Goal: Task Accomplishment & Management: Use online tool/utility

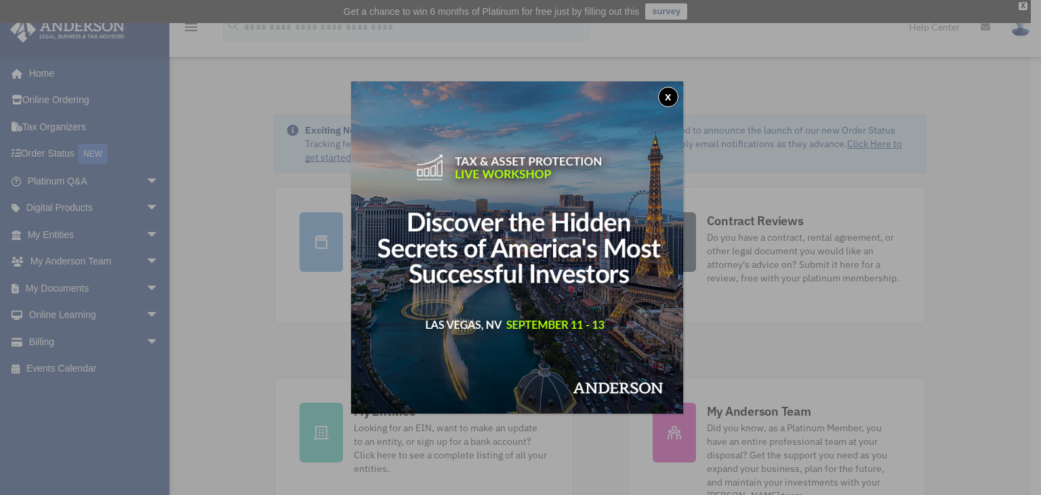
click at [667, 93] on button "x" at bounding box center [668, 97] width 20 height 20
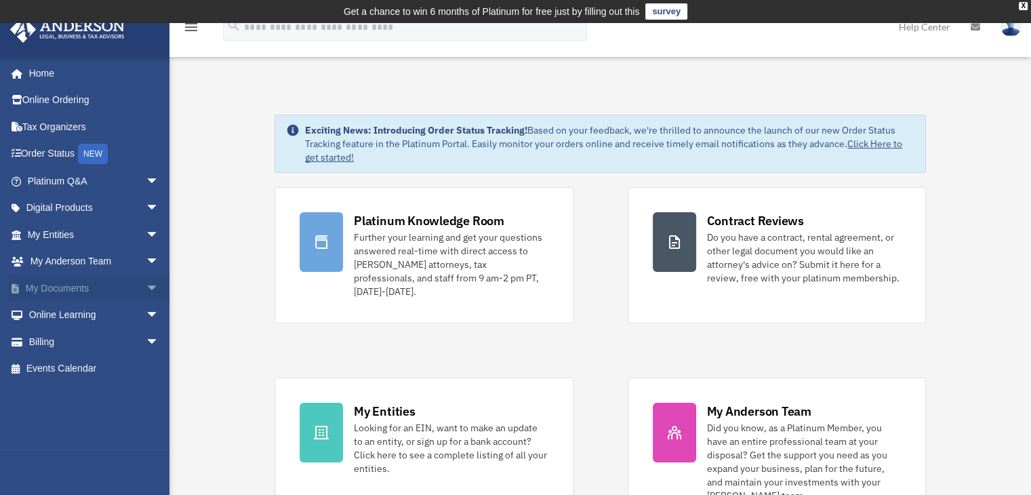
click at [54, 293] on link "My Documents arrow_drop_down" at bounding box center [94, 288] width 170 height 27
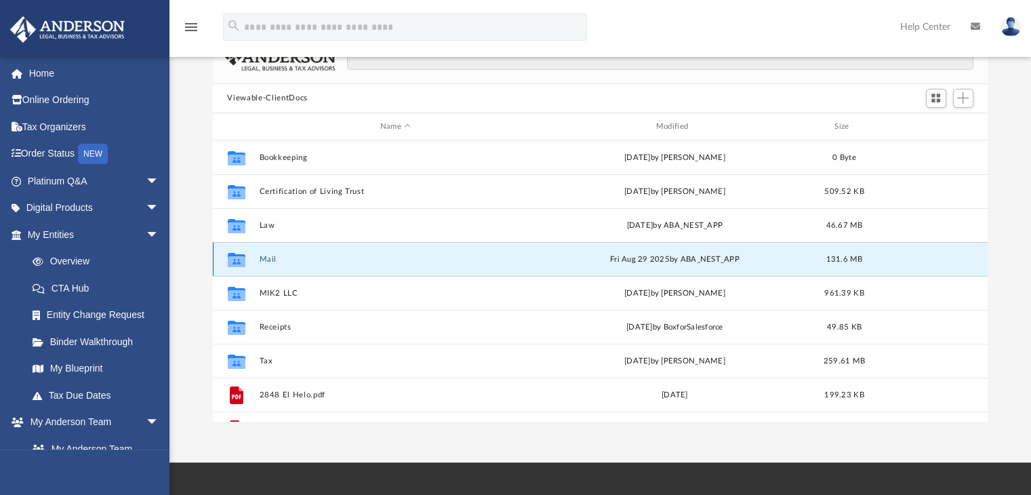
click at [263, 261] on button "Mail" at bounding box center [395, 259] width 273 height 9
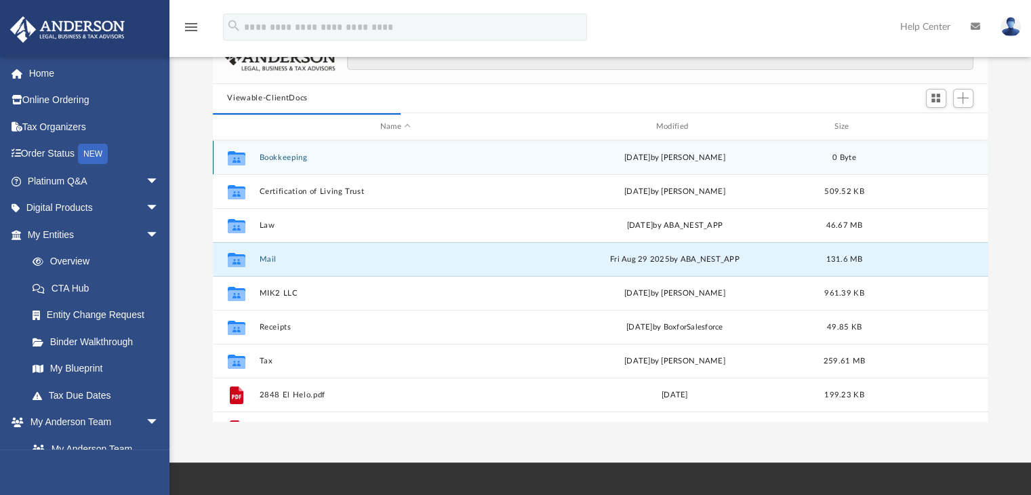
scroll to position [256, 765]
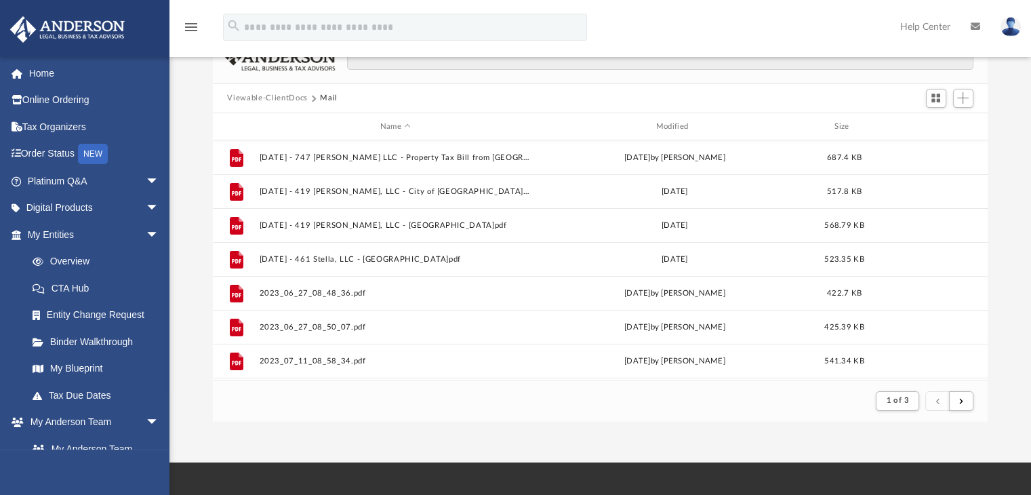
click at [980, 400] on footer "1 of 3" at bounding box center [601, 400] width 776 height 41
click at [963, 405] on button "submit" at bounding box center [961, 401] width 24 height 20
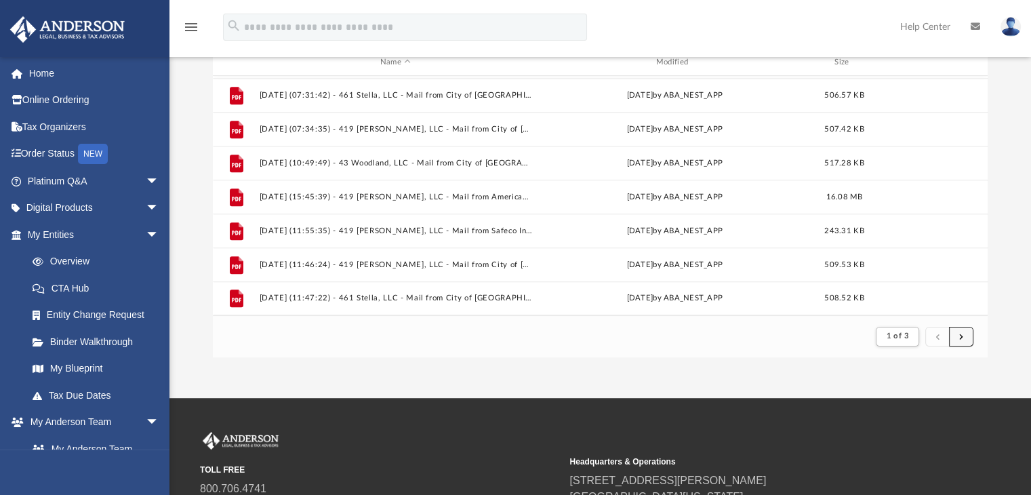
scroll to position [329, 0]
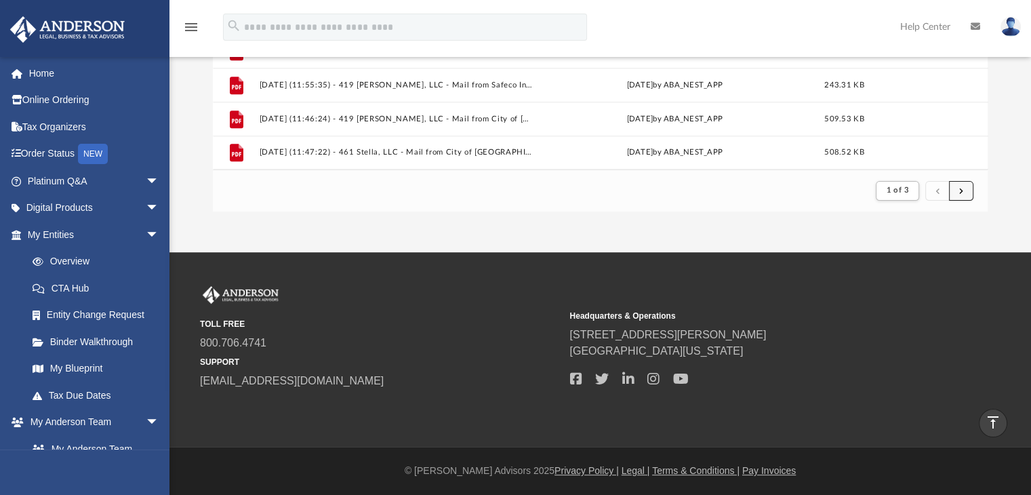
click at [959, 186] on span "submit" at bounding box center [961, 189] width 4 height 7
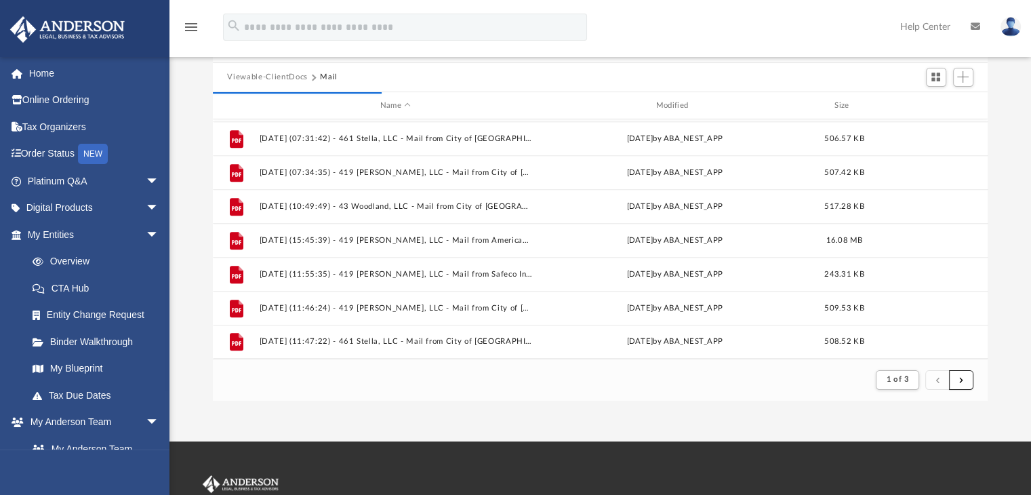
scroll to position [160, 0]
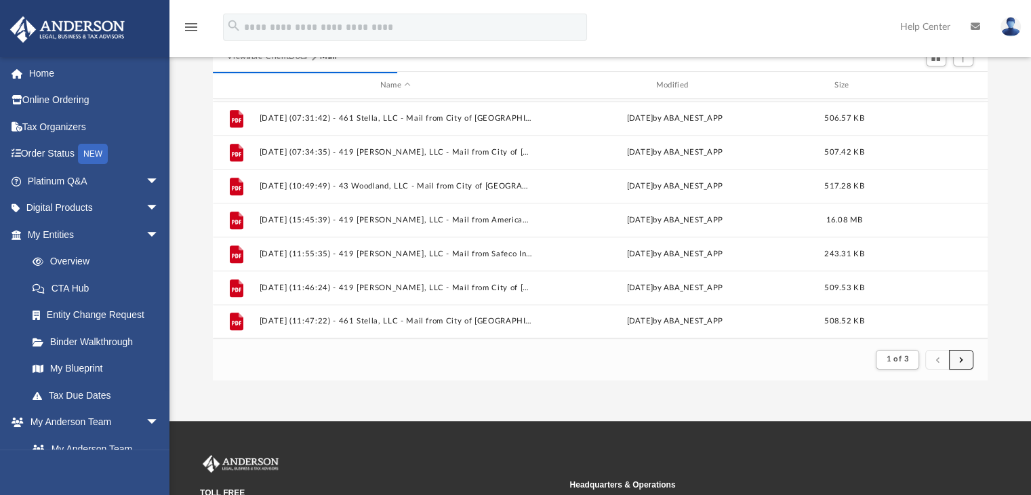
click at [961, 361] on span "submit" at bounding box center [961, 358] width 4 height 7
click at [955, 373] on footer "1 of 3" at bounding box center [601, 358] width 776 height 41
click at [959, 363] on span "submit" at bounding box center [961, 358] width 4 height 7
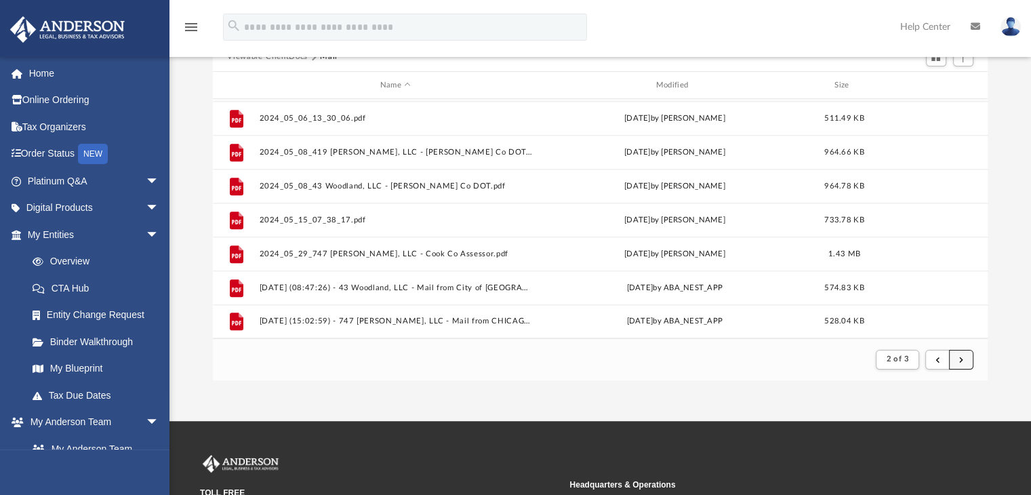
click at [965, 363] on button "submit" at bounding box center [961, 360] width 24 height 20
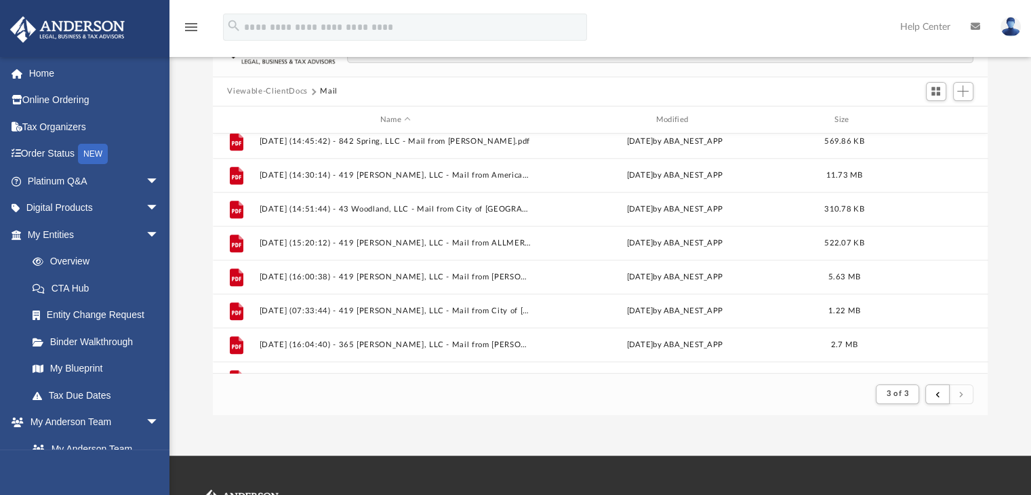
scroll to position [981, 0]
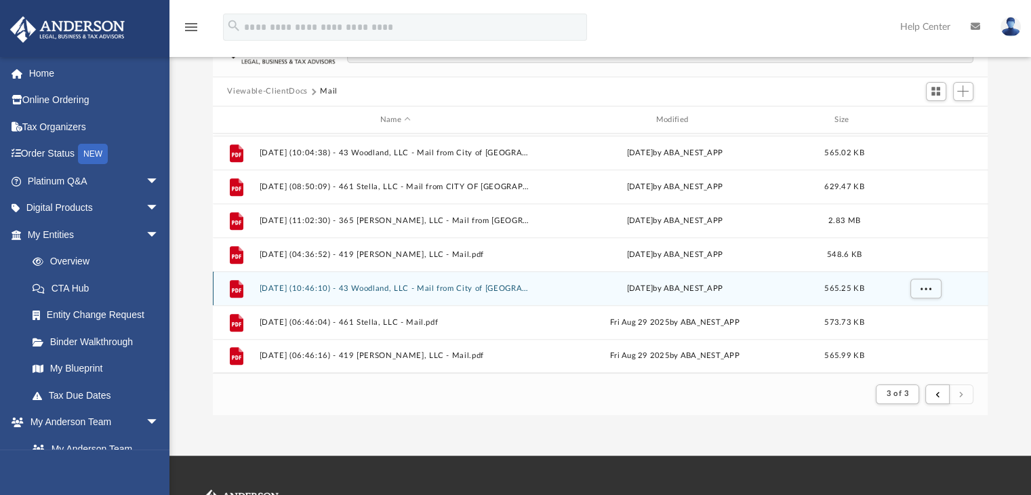
click at [470, 293] on div "File [DATE] (10:46:10) - 43 Woodland, LLC - Mail from City of [GEOGRAPHIC_DATA]…" at bounding box center [601, 288] width 776 height 34
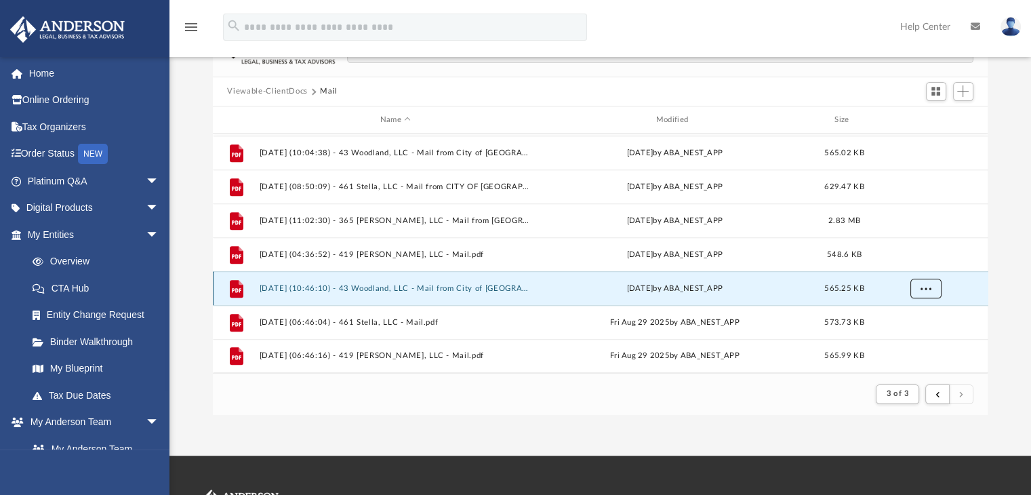
click at [930, 291] on span "More options" at bounding box center [925, 288] width 11 height 7
click at [908, 315] on li "Preview" at bounding box center [912, 315] width 39 height 14
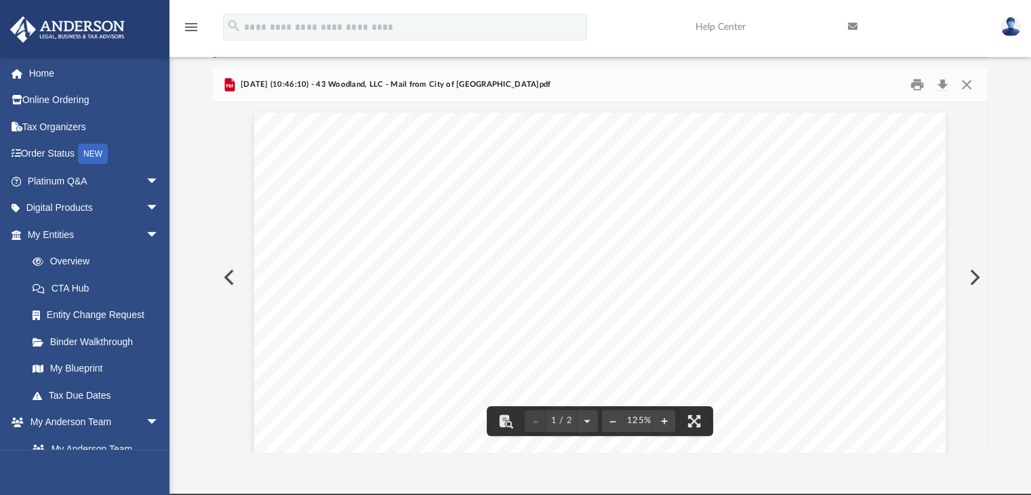
scroll to position [0, 0]
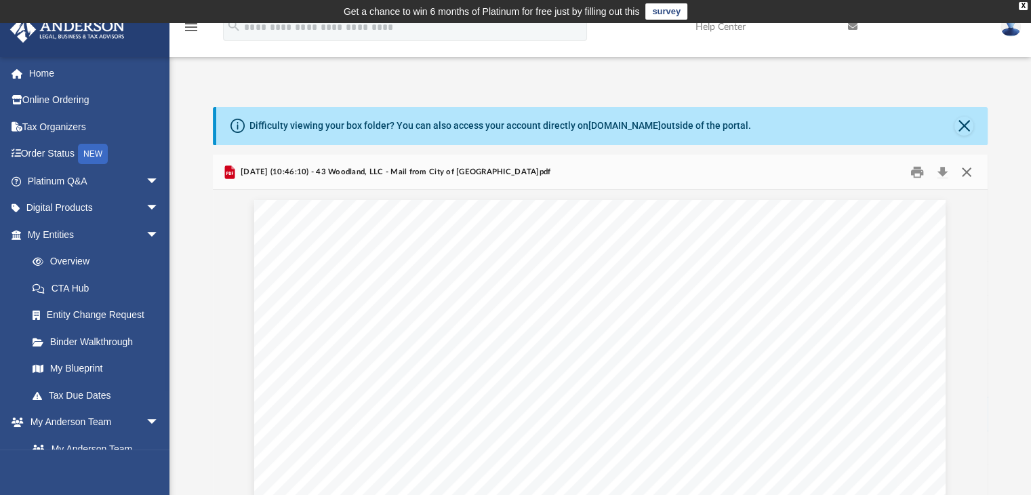
click at [971, 170] on button "Close" at bounding box center [967, 171] width 24 height 21
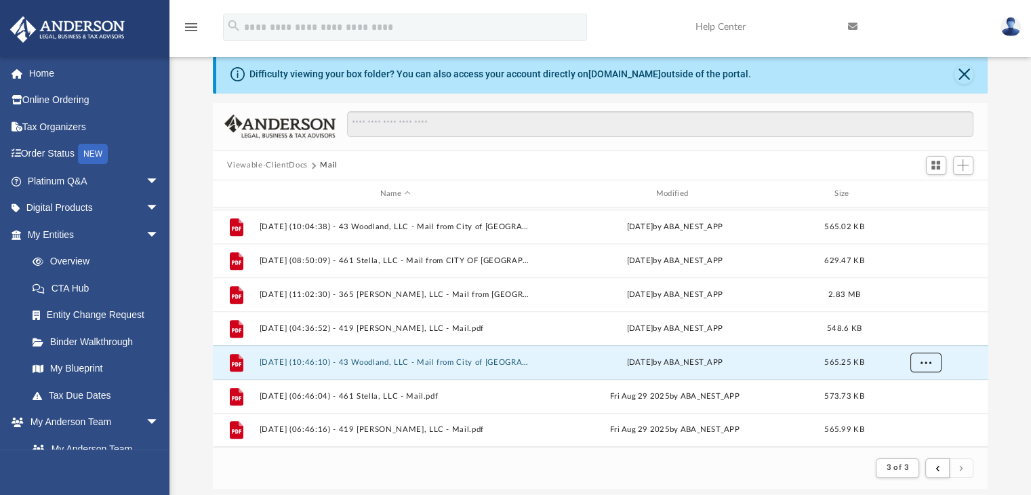
scroll to position [329, 0]
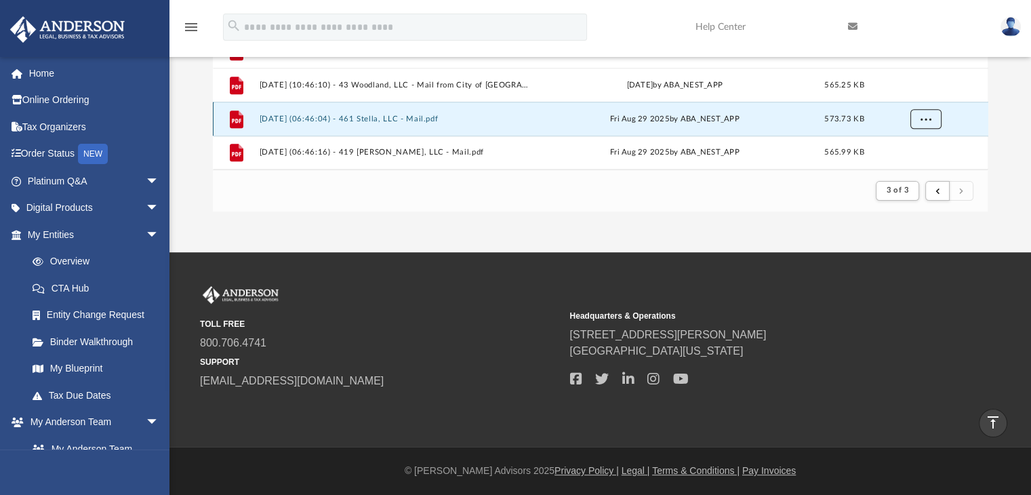
click at [927, 119] on span "More options" at bounding box center [925, 118] width 11 height 7
click at [906, 71] on li "Preview" at bounding box center [912, 69] width 39 height 14
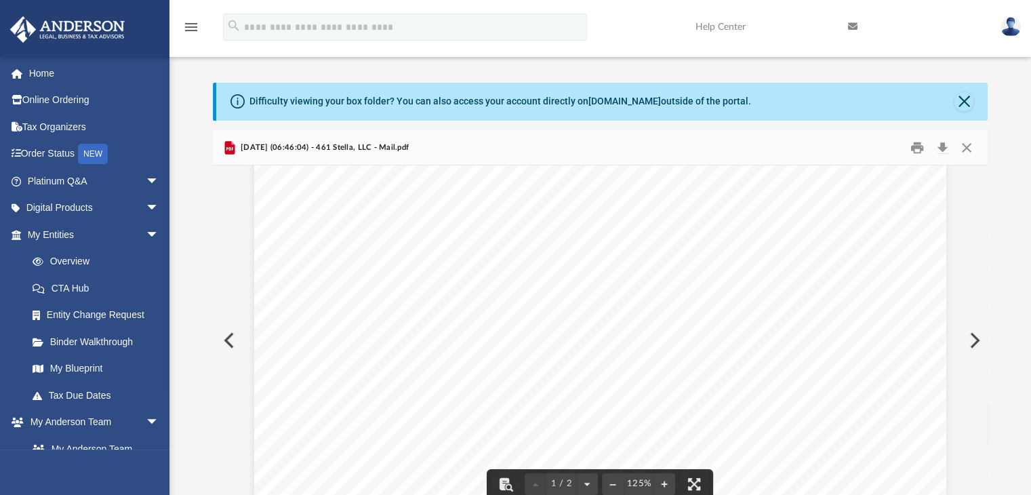
scroll to position [0, 0]
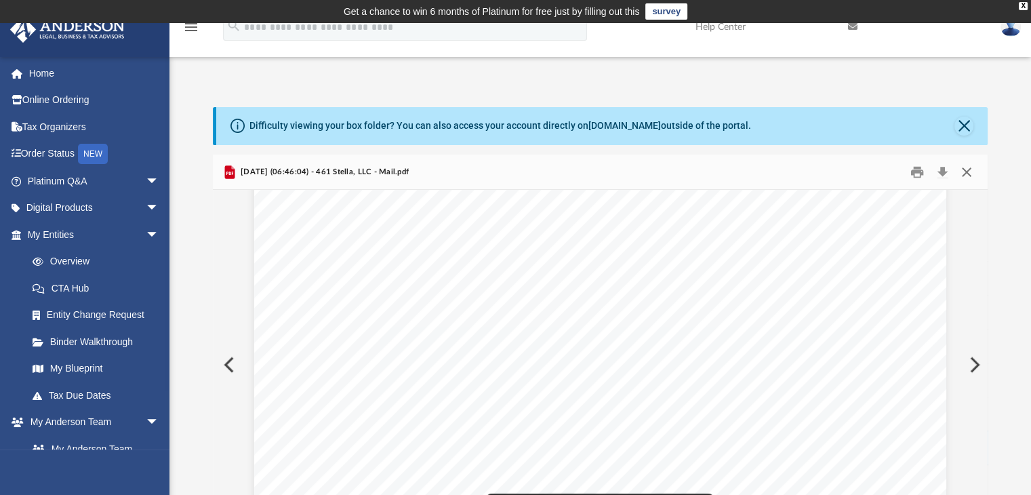
click at [971, 167] on button "Close" at bounding box center [967, 171] width 24 height 21
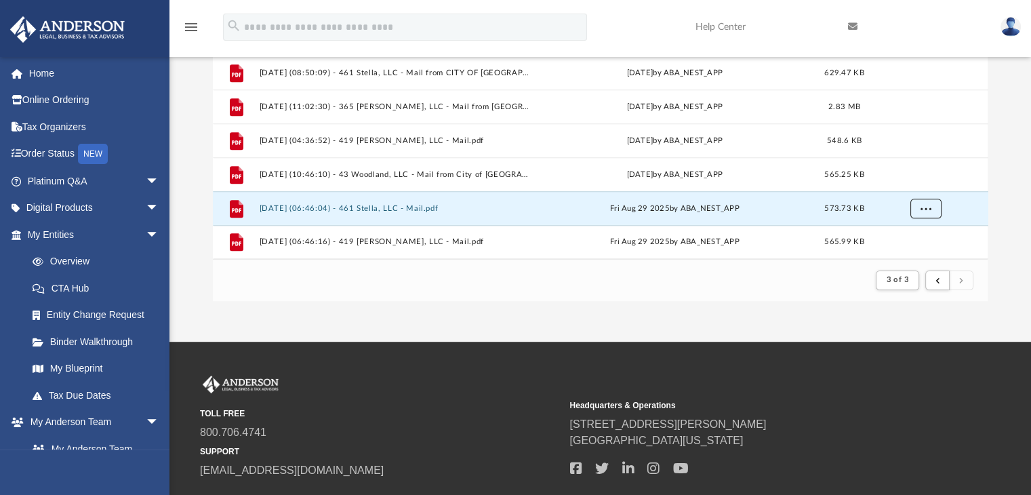
scroll to position [287, 0]
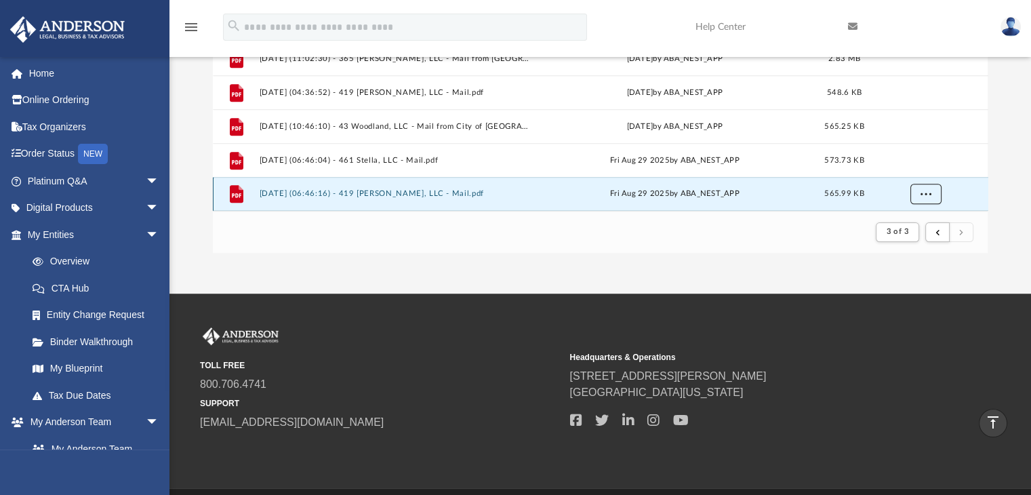
click at [933, 196] on button "More options" at bounding box center [925, 194] width 31 height 20
click at [909, 144] on li "Preview" at bounding box center [912, 143] width 39 height 14
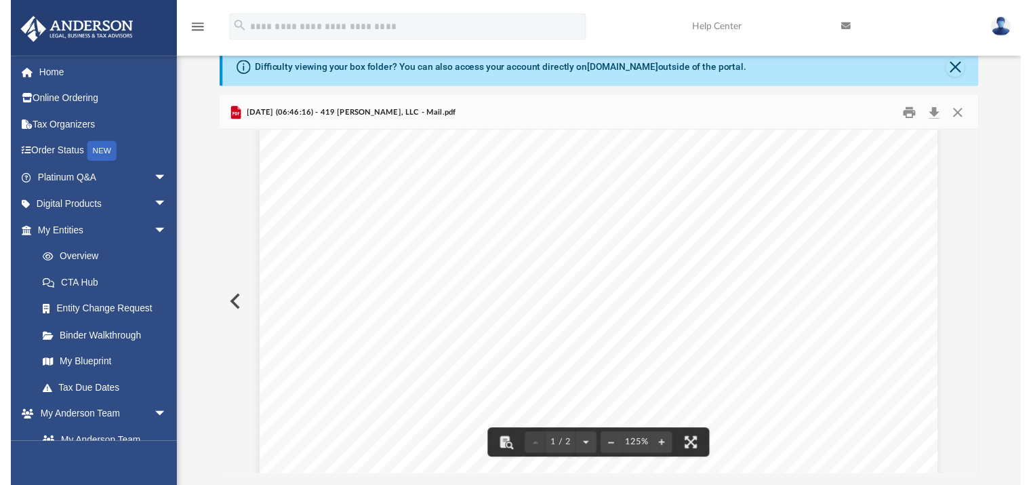
scroll to position [475, 0]
